Goal: Task Accomplishment & Management: Manage account settings

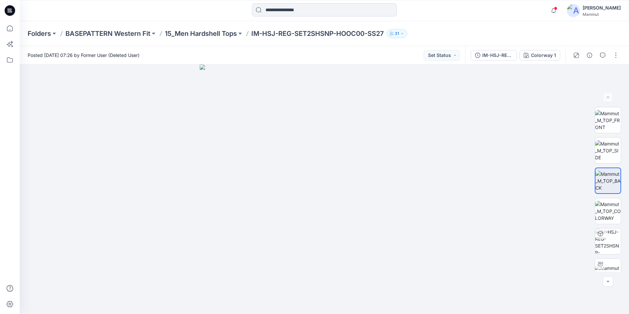
click at [604, 10] on div "[PERSON_NAME]" at bounding box center [601, 8] width 38 height 8
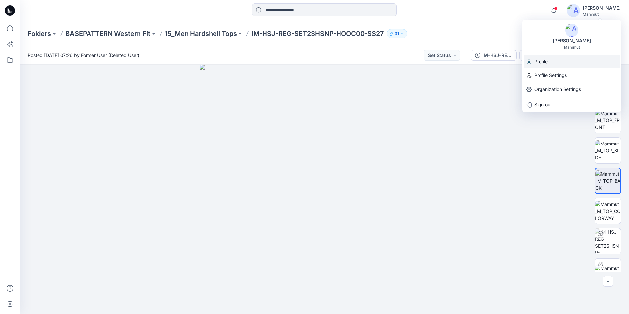
click at [547, 63] on p "Profile" at bounding box center [540, 61] width 13 height 12
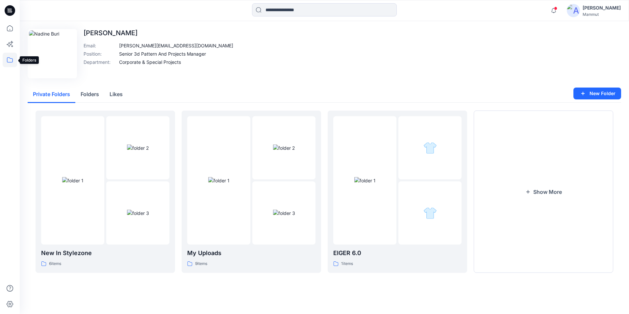
click at [8, 62] on icon at bounding box center [10, 60] width 14 height 14
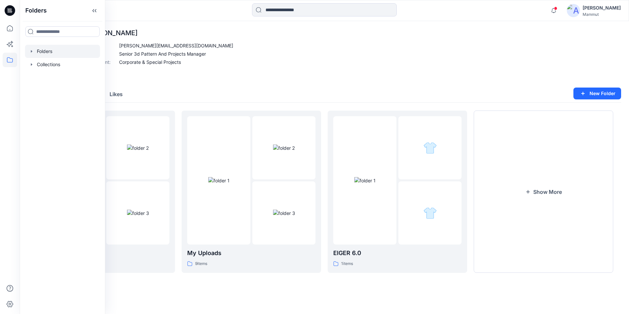
click at [50, 52] on div at bounding box center [62, 51] width 75 height 13
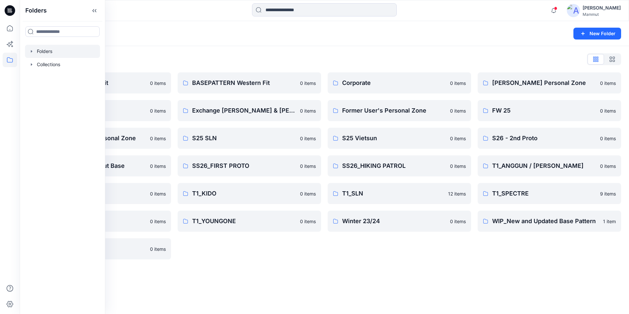
click at [219, 263] on div "Folders List BASEPATTERN Asia Fit 0 items Eiger6.0 0 items Lena Jang's Personal…" at bounding box center [324, 156] width 609 height 221
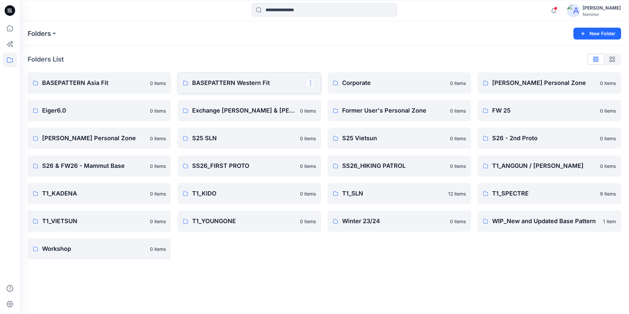
click at [309, 84] on button "button" at bounding box center [310, 83] width 11 height 11
click at [336, 119] on p "Manage Users" at bounding box center [333, 122] width 31 height 7
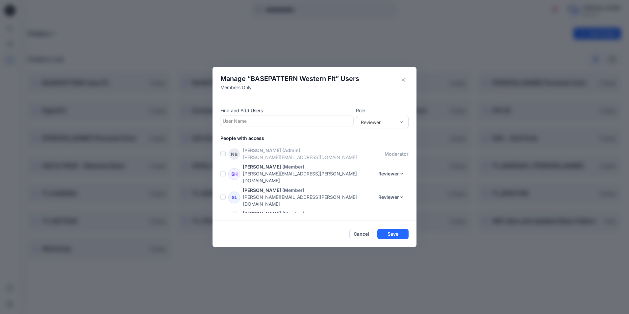
click at [284, 126] on div "Find and Add Users User Name Role Reviewer" at bounding box center [314, 117] width 188 height 20
click at [281, 122] on div at bounding box center [287, 121] width 128 height 8
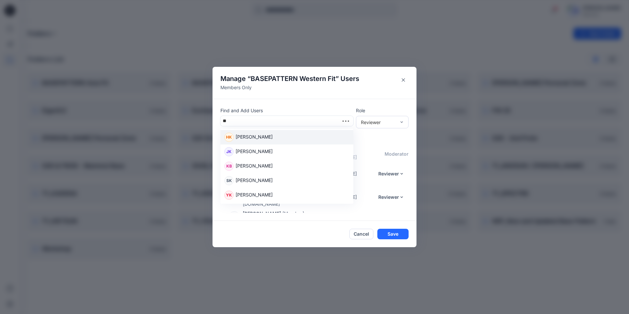
type input "***"
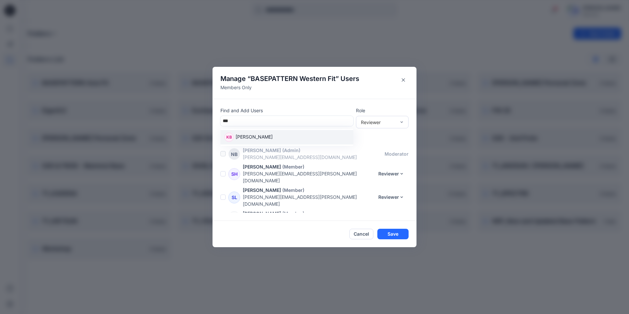
click at [263, 139] on div "KB Klara Bui" at bounding box center [286, 137] width 125 height 9
click at [390, 235] on button "Save" at bounding box center [392, 234] width 31 height 11
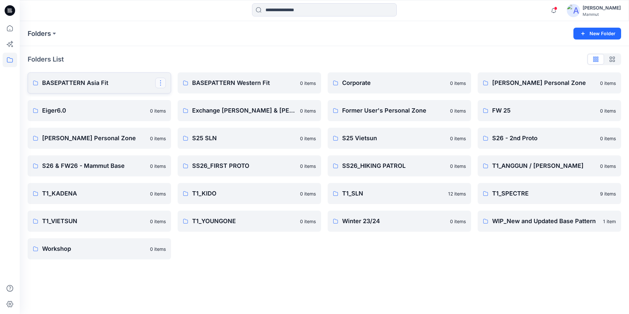
click at [159, 85] on button "button" at bounding box center [160, 83] width 11 height 11
click at [176, 121] on p "Manage Users" at bounding box center [183, 122] width 31 height 7
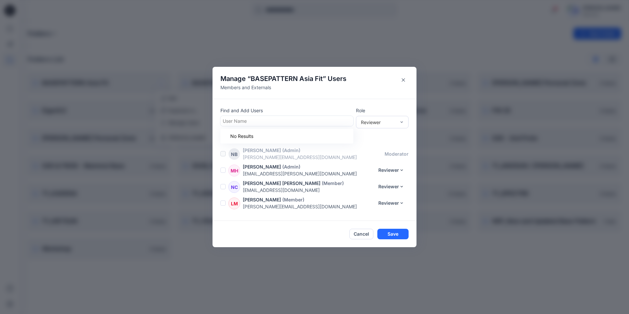
click at [235, 121] on div at bounding box center [287, 121] width 128 height 8
type input "**"
click at [242, 140] on p "Klara Bui" at bounding box center [253, 137] width 37 height 9
click at [393, 233] on button "Save" at bounding box center [392, 234] width 31 height 11
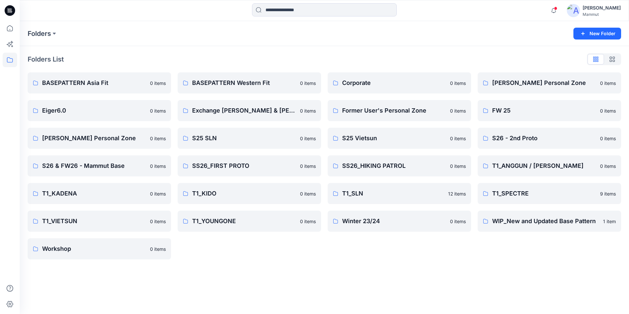
click at [601, 7] on div "[PERSON_NAME]" at bounding box center [601, 8] width 38 height 8
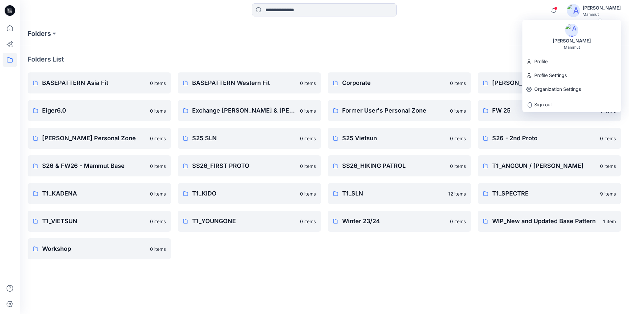
click at [500, 32] on div "Folders" at bounding box center [299, 33] width 542 height 9
